Goal: Transaction & Acquisition: Purchase product/service

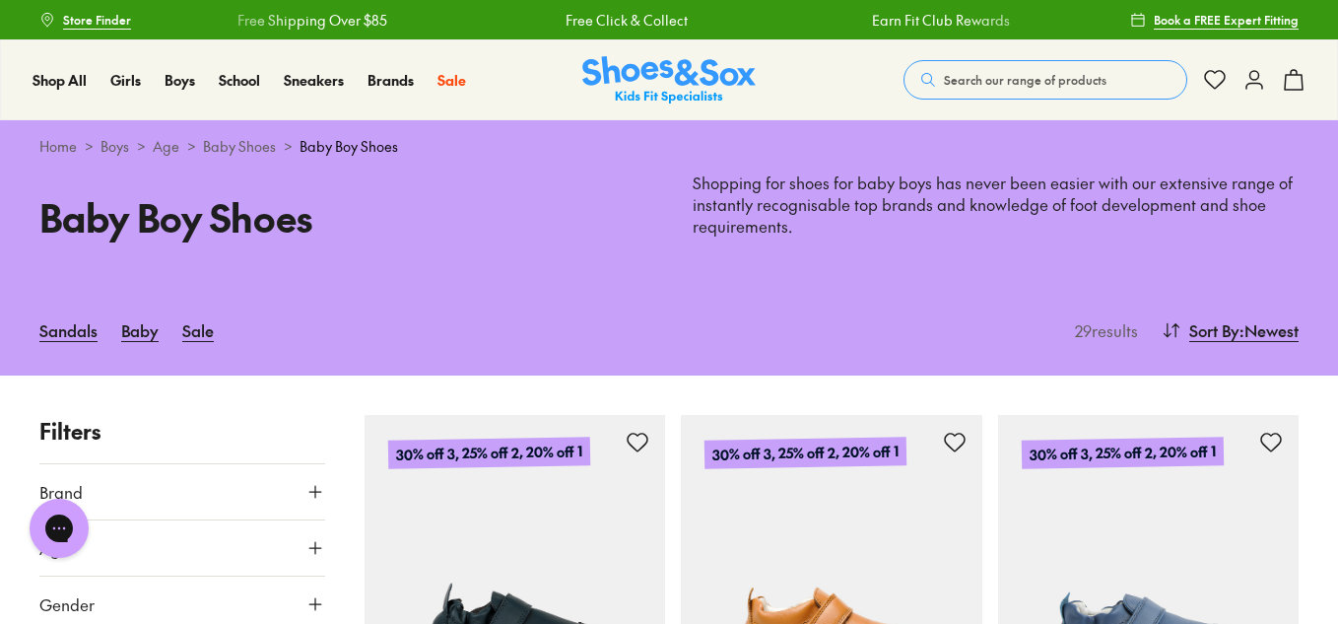
click at [1306, 298] on div "Sandals Baby Sale 29 results Sort By : Newest Sort Newest Name: A - Z Name: Z -…" at bounding box center [669, 330] width 1338 height 91
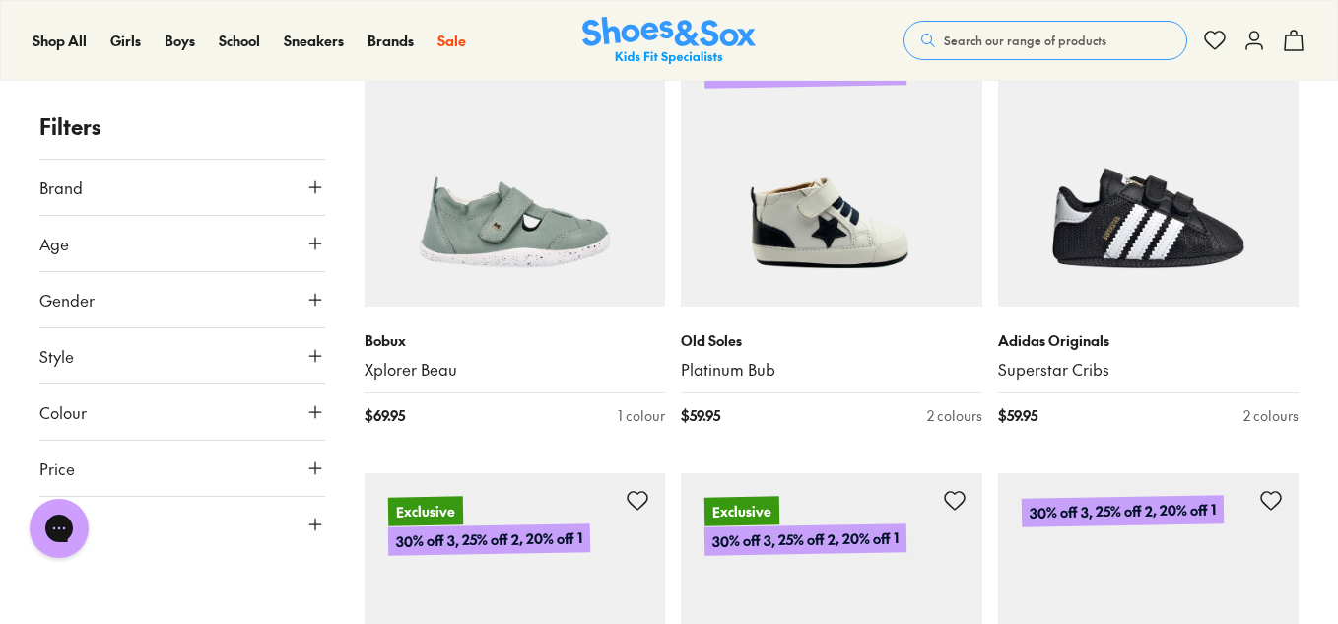
scroll to position [2738, 0]
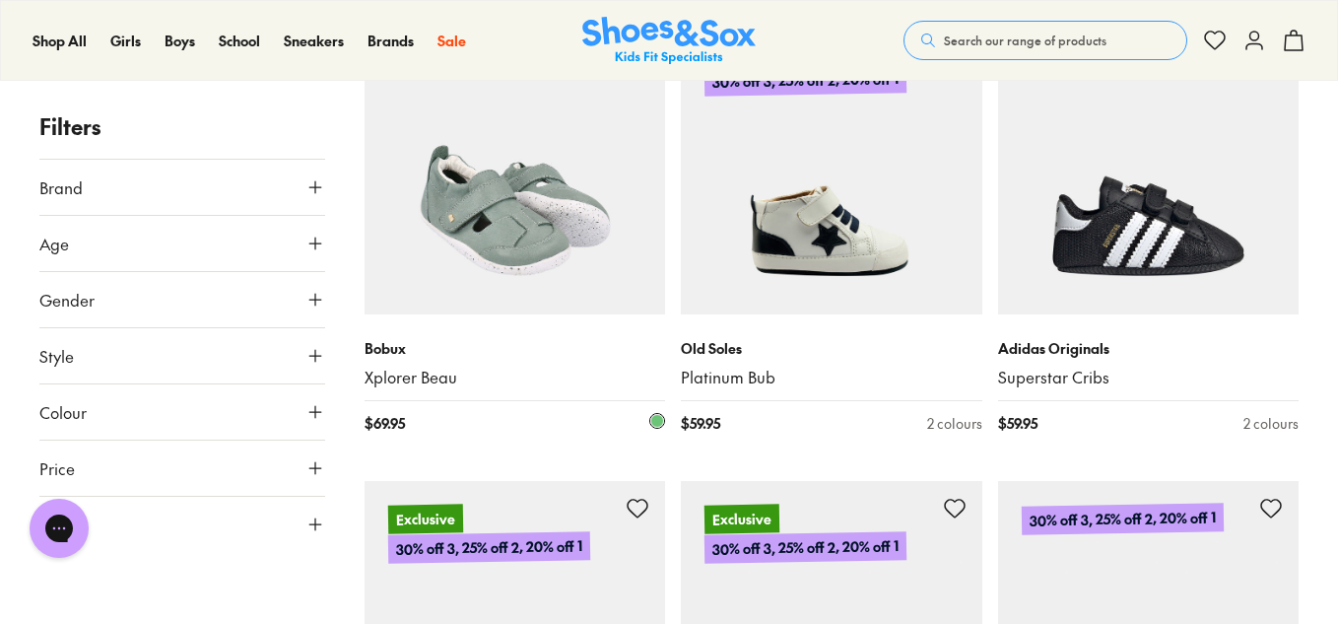
click at [535, 254] on img at bounding box center [516, 165] width 302 height 302
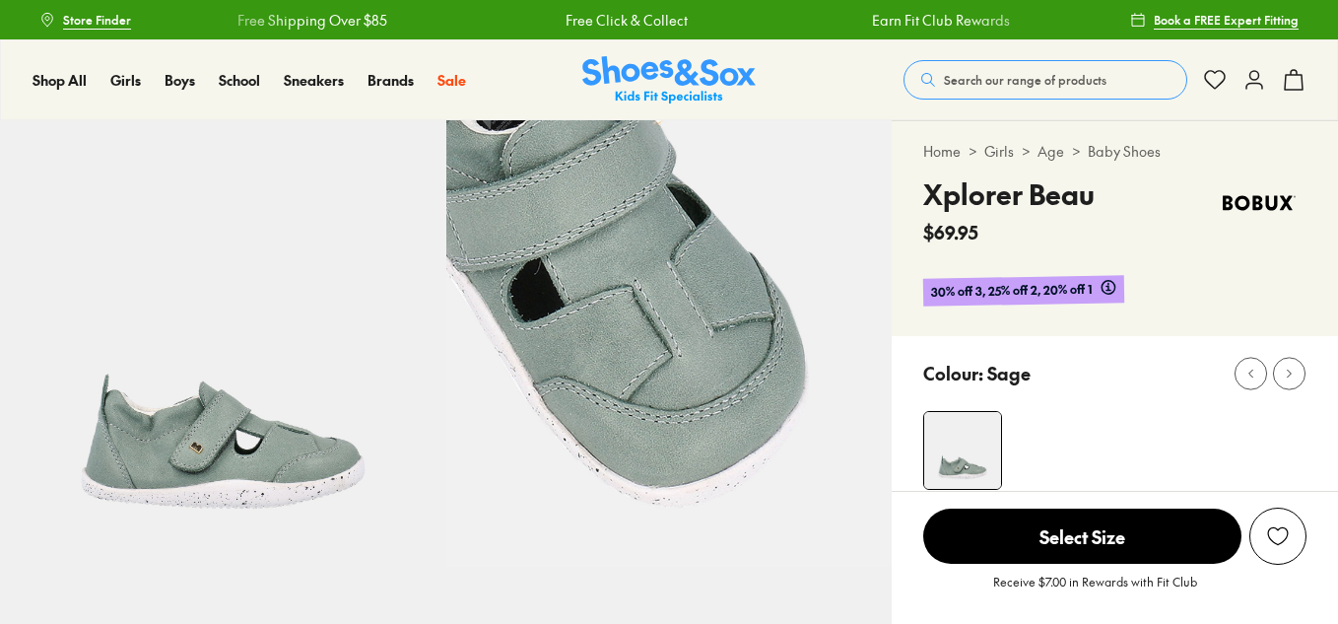
select select "*"
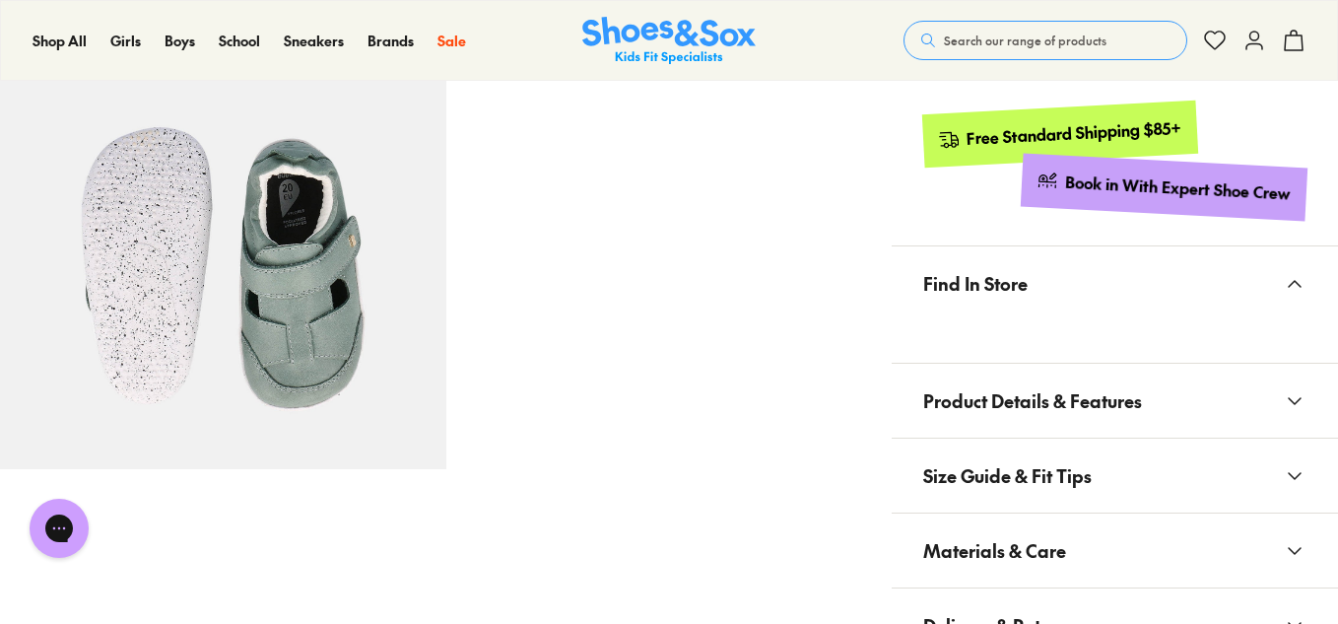
scroll to position [990, 0]
click at [1288, 472] on icon at bounding box center [1295, 475] width 24 height 24
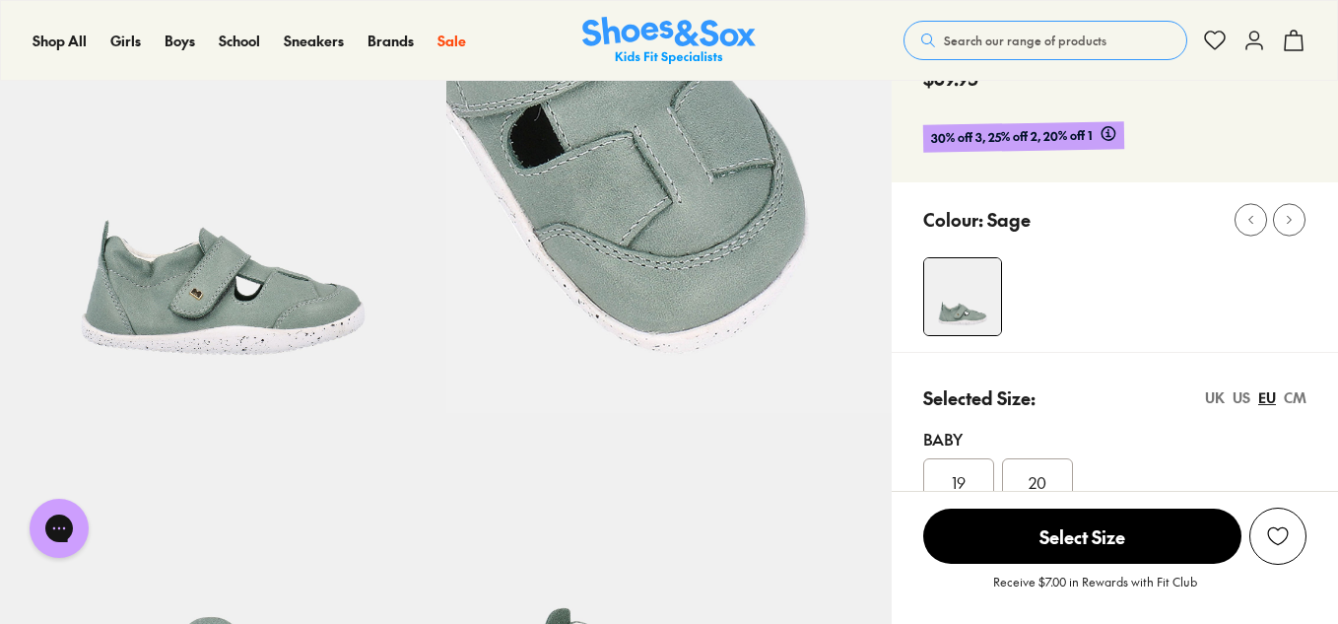
scroll to position [150, 0]
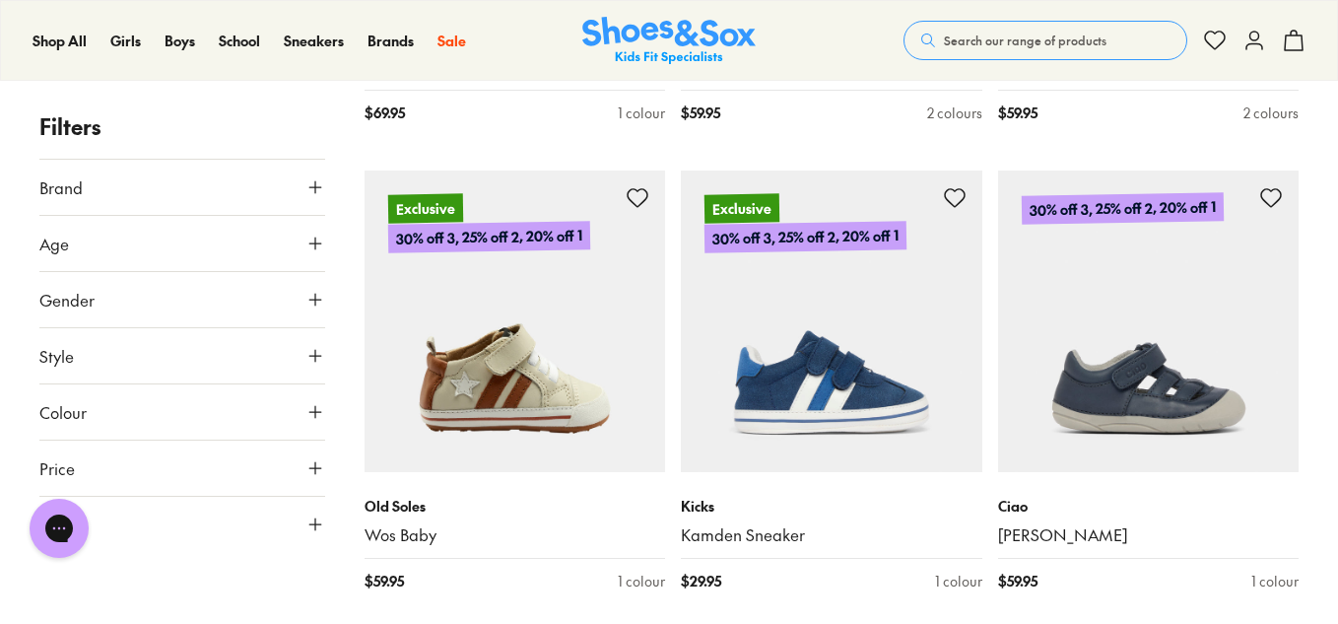
scroll to position [3050, 0]
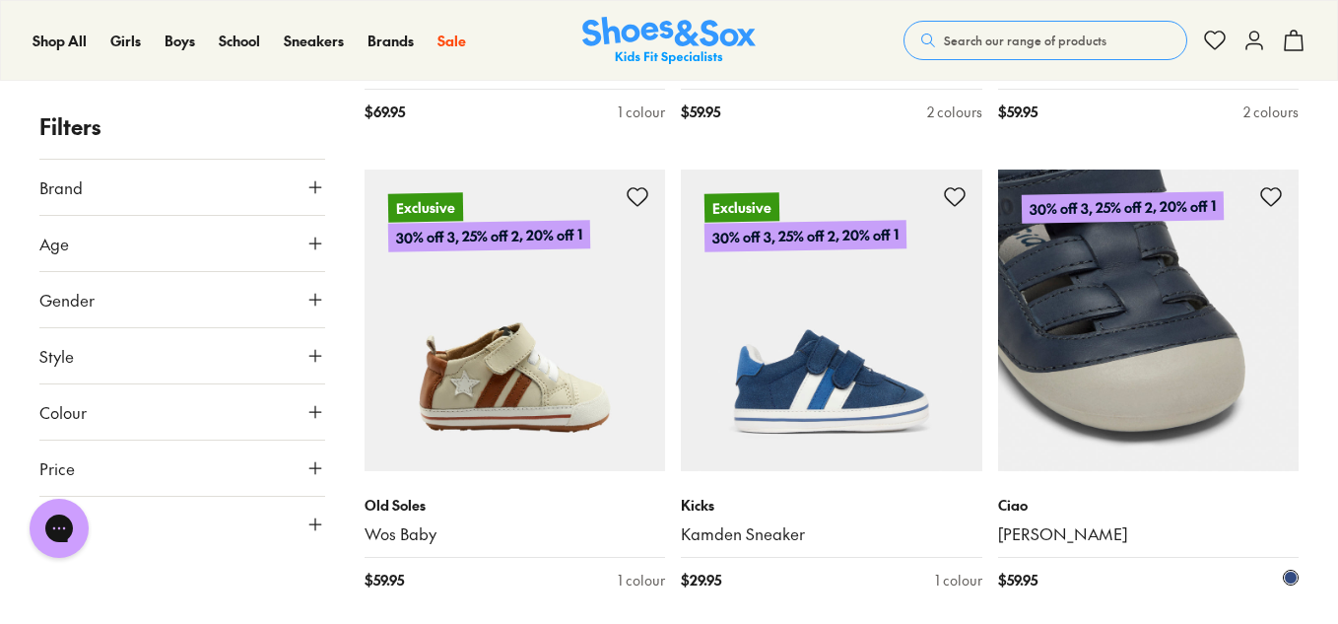
click at [1169, 396] on img at bounding box center [1149, 320] width 302 height 302
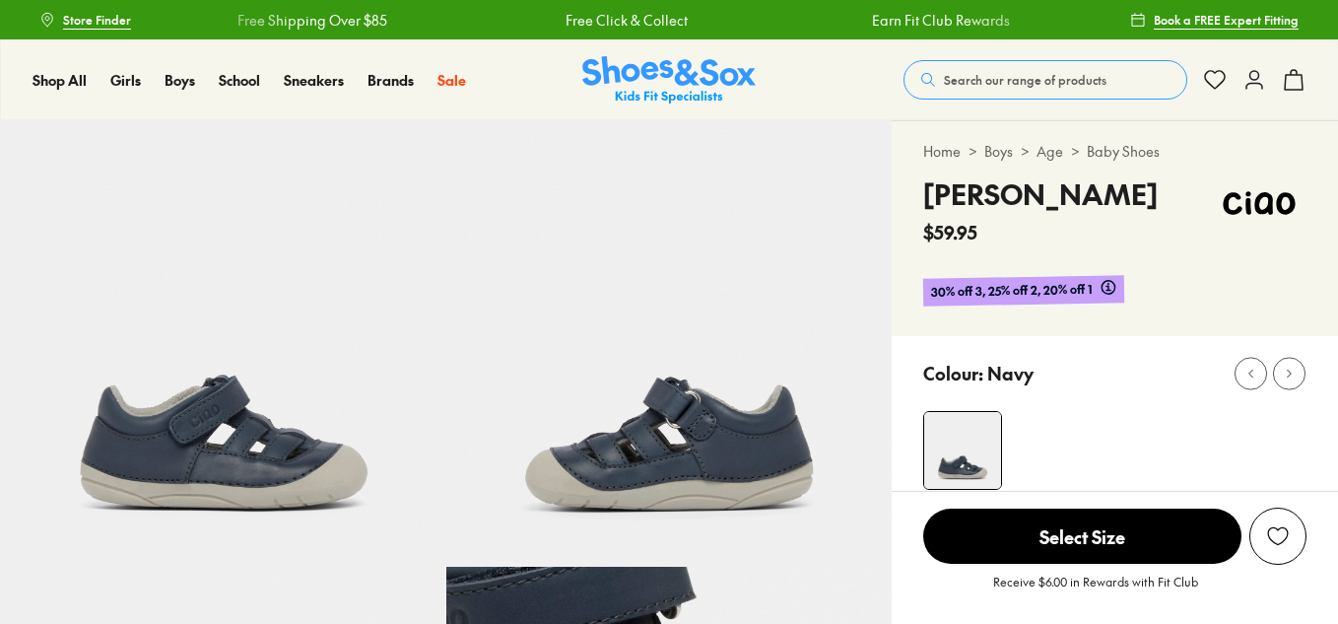
select select "*"
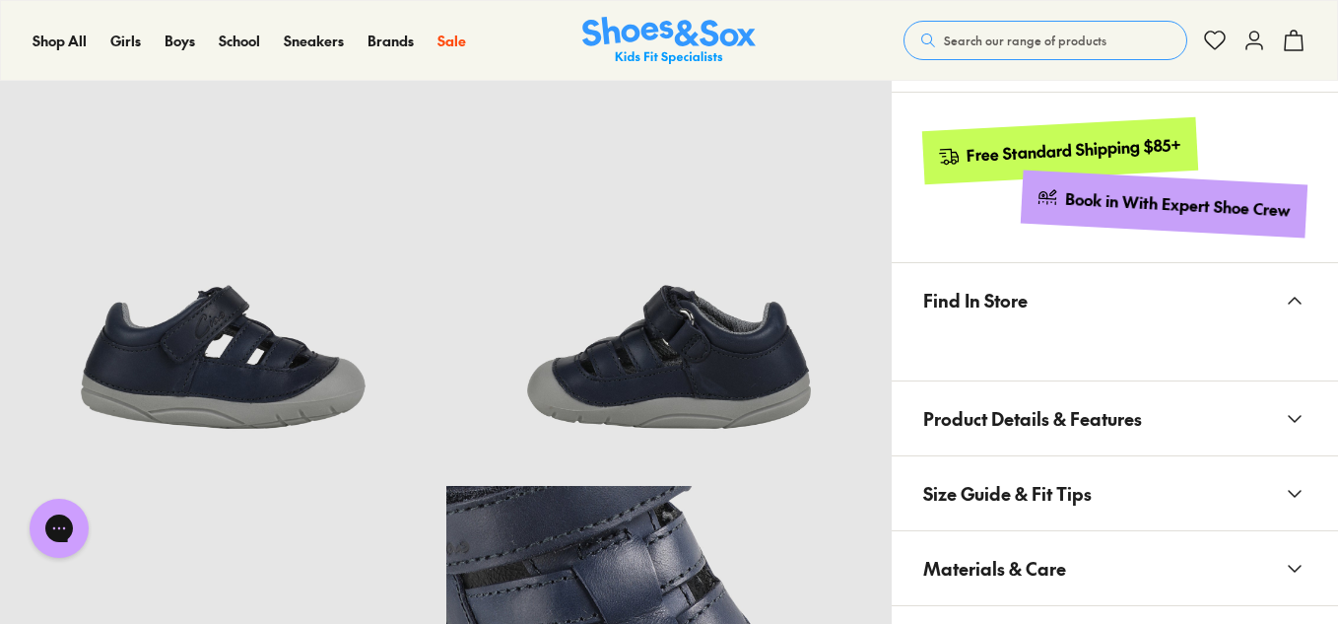
scroll to position [976, 0]
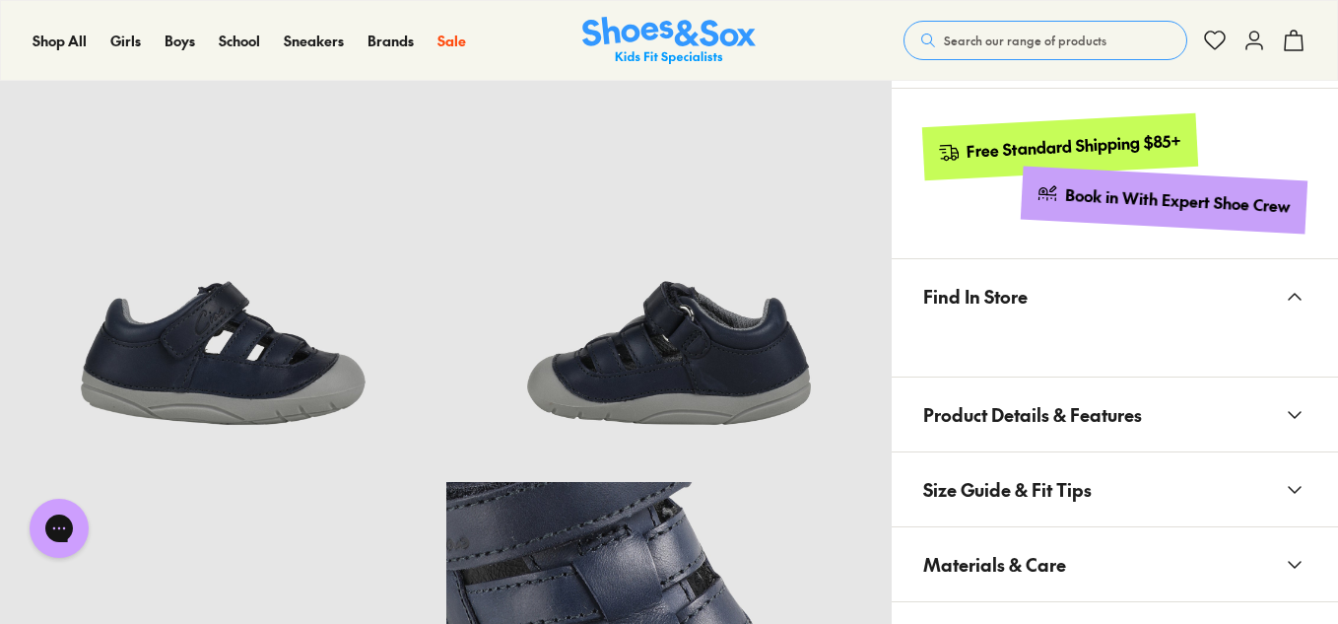
click at [1295, 415] on icon at bounding box center [1295, 415] width 24 height 24
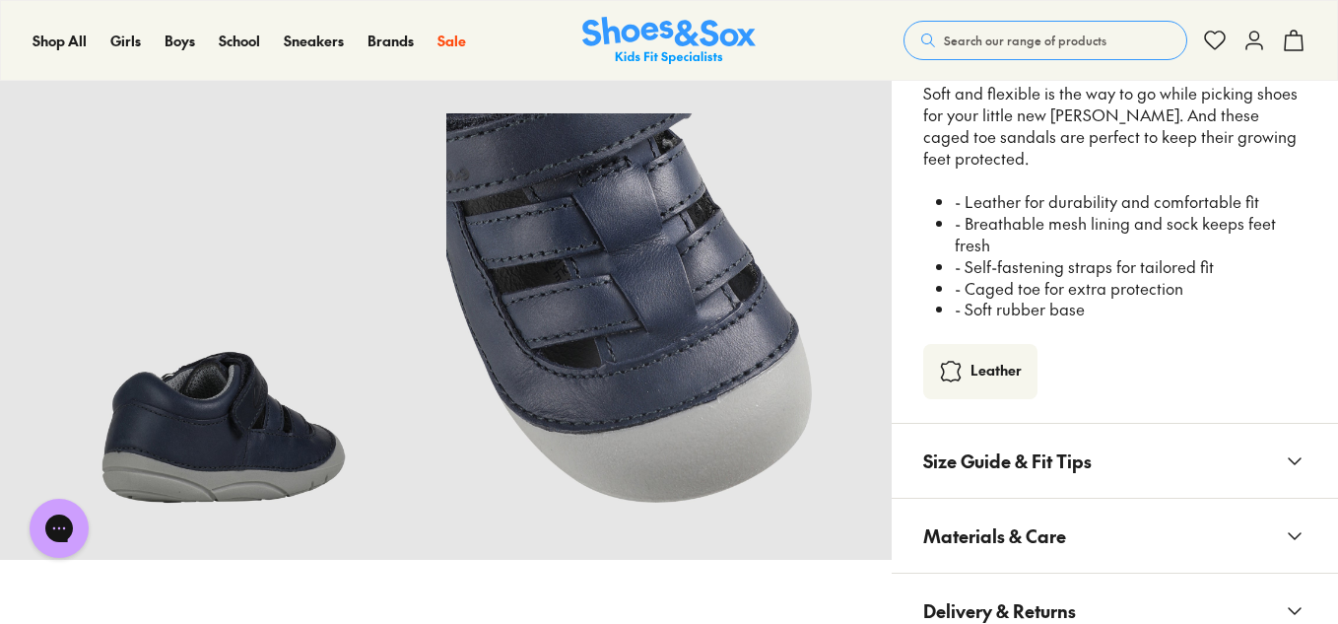
scroll to position [1365, 0]
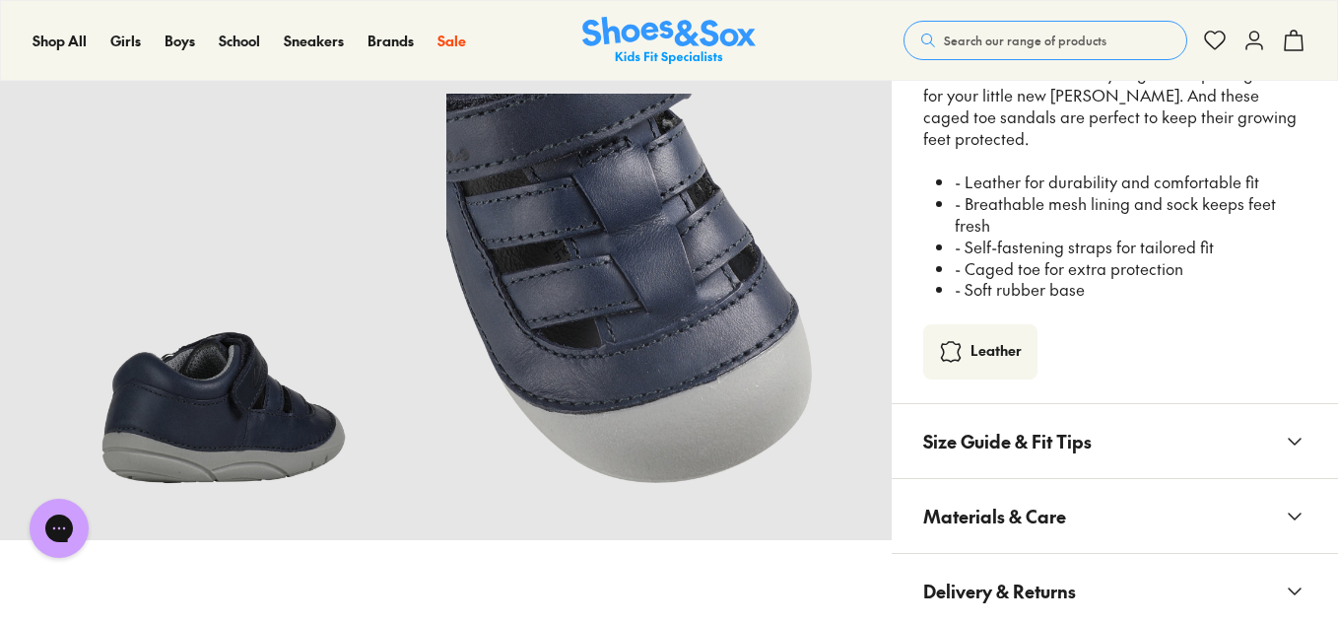
click at [1289, 518] on icon at bounding box center [1295, 516] width 24 height 24
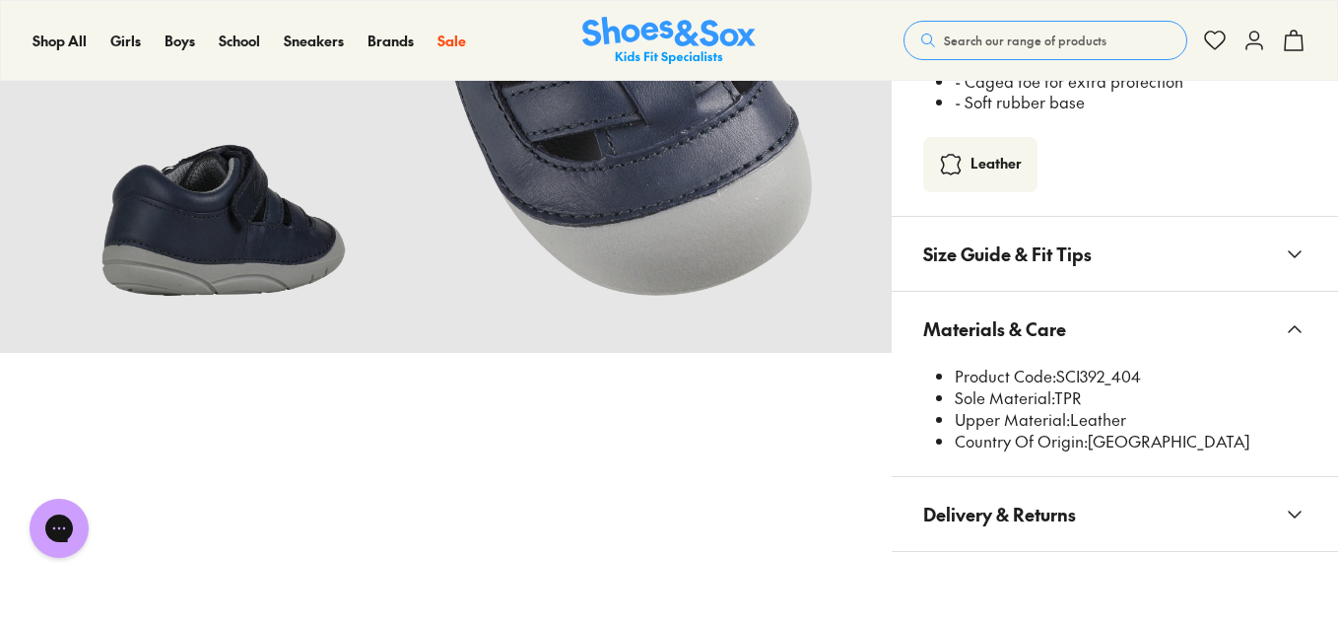
scroll to position [1563, 0]
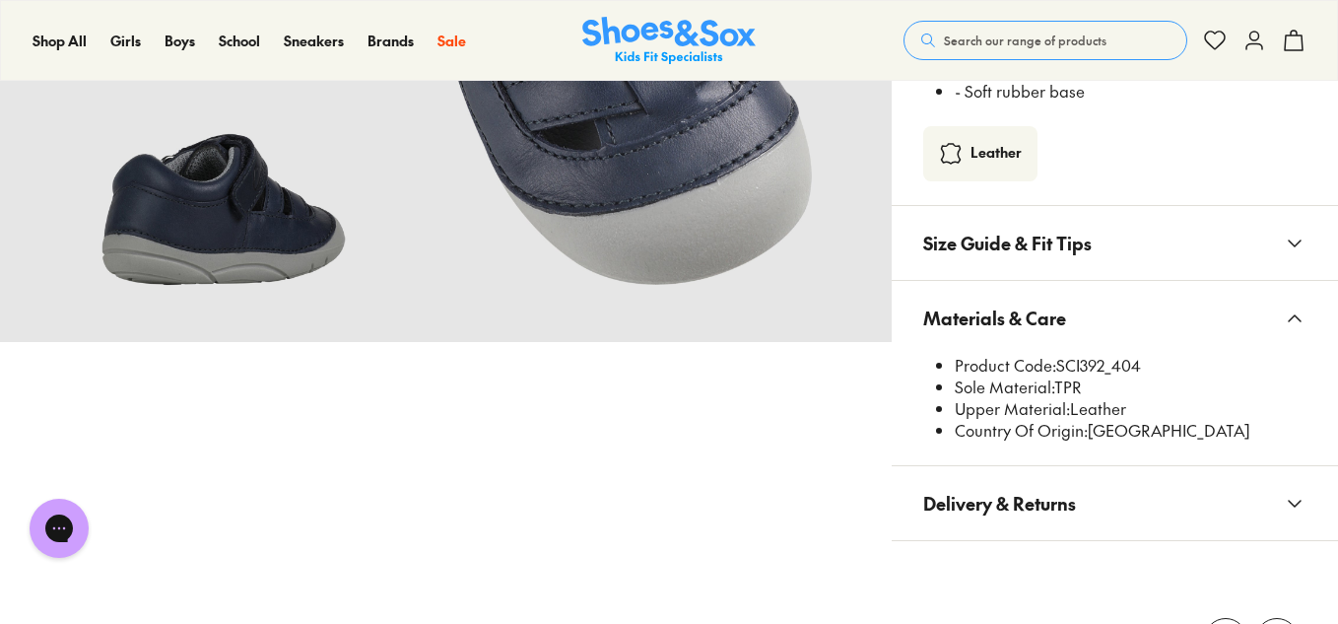
click at [1294, 318] on icon at bounding box center [1295, 318] width 24 height 24
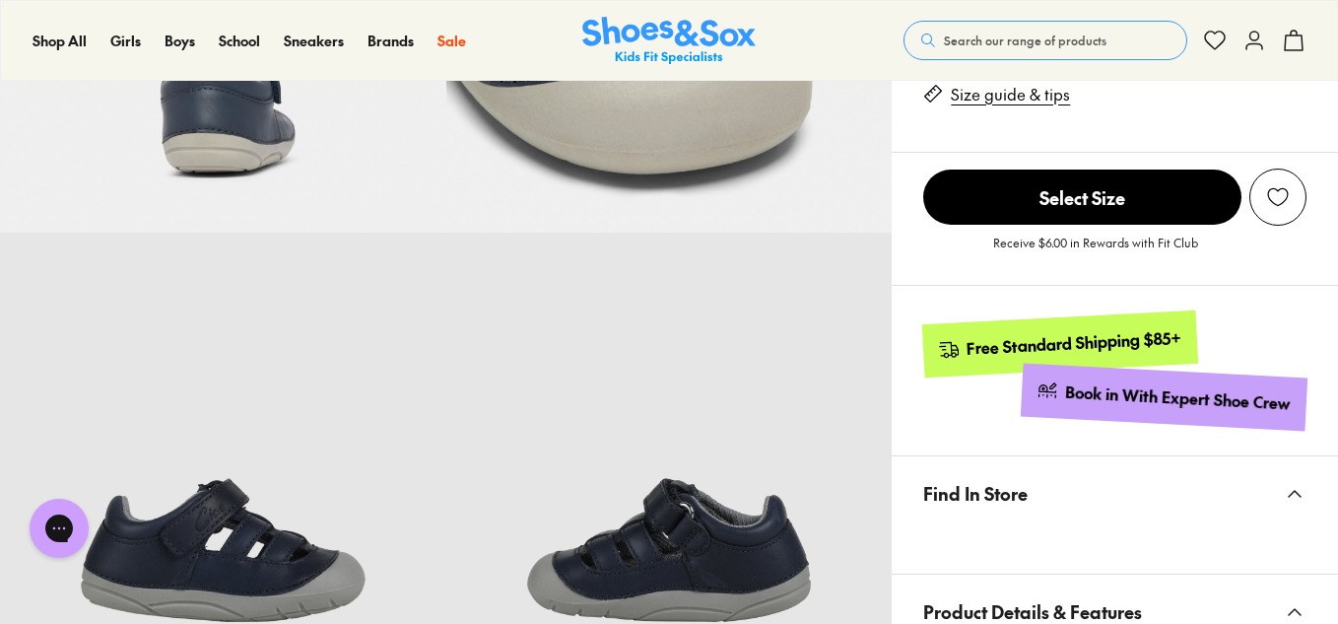
scroll to position [778, 0]
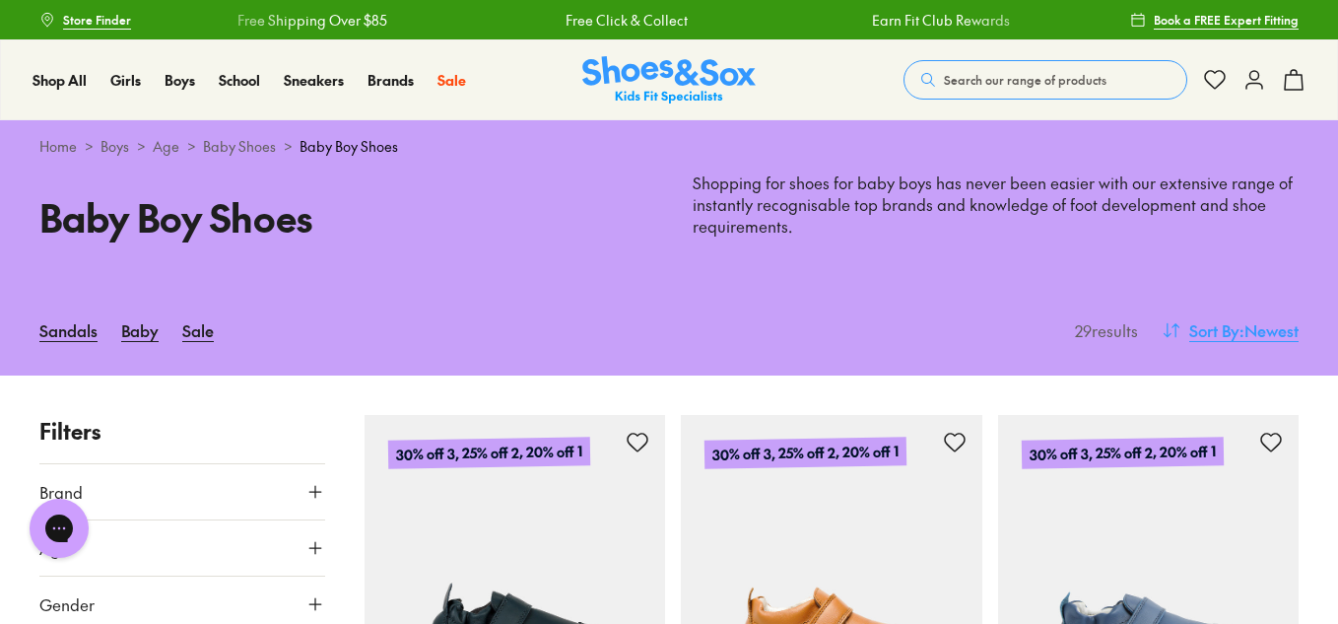
click at [1162, 323] on icon at bounding box center [1172, 330] width 20 height 20
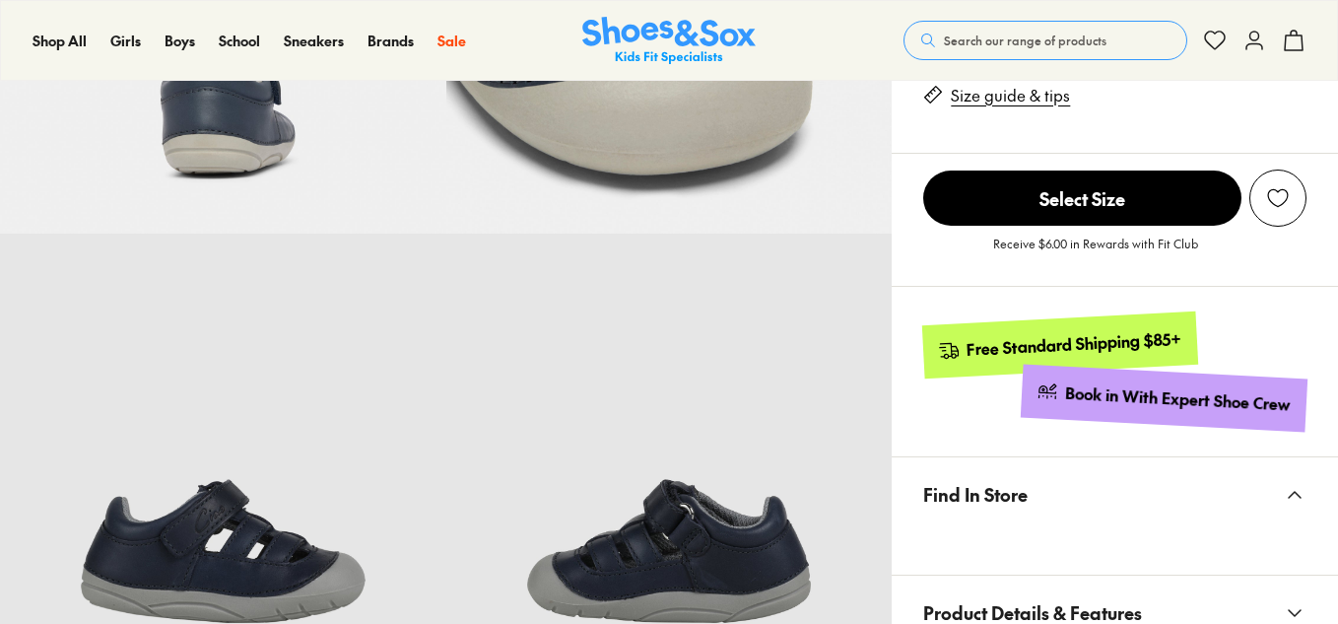
select select "*"
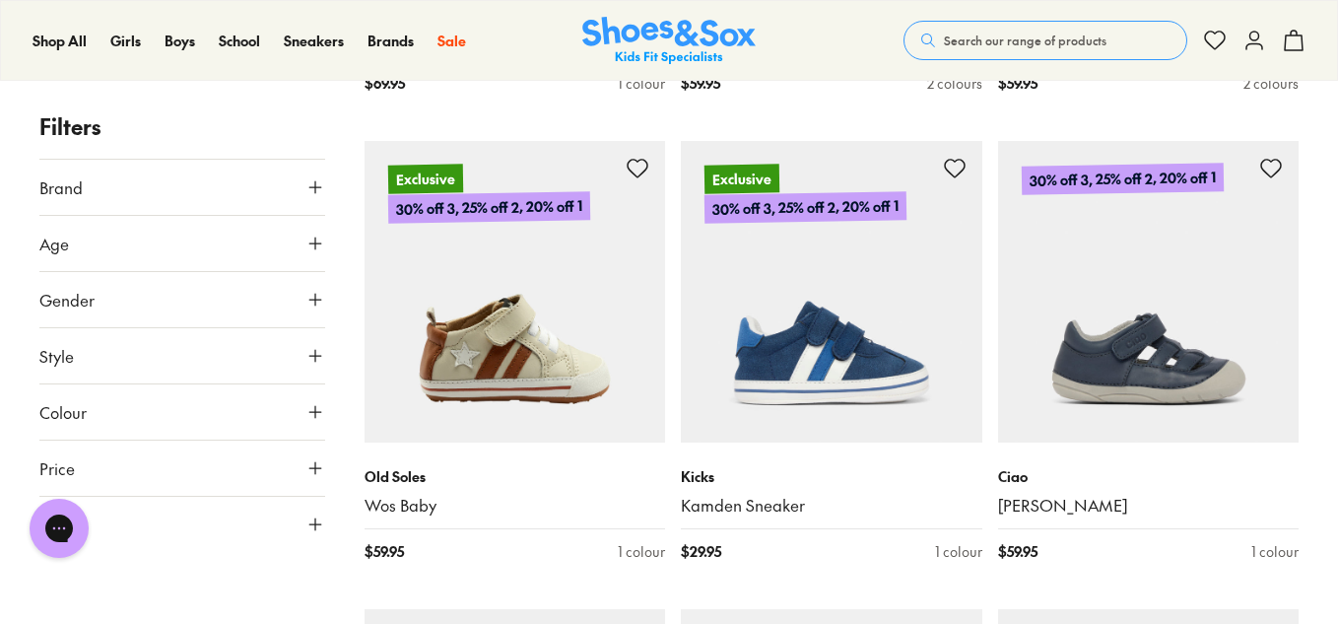
scroll to position [3077, 0]
